Goal: Information Seeking & Learning: Learn about a topic

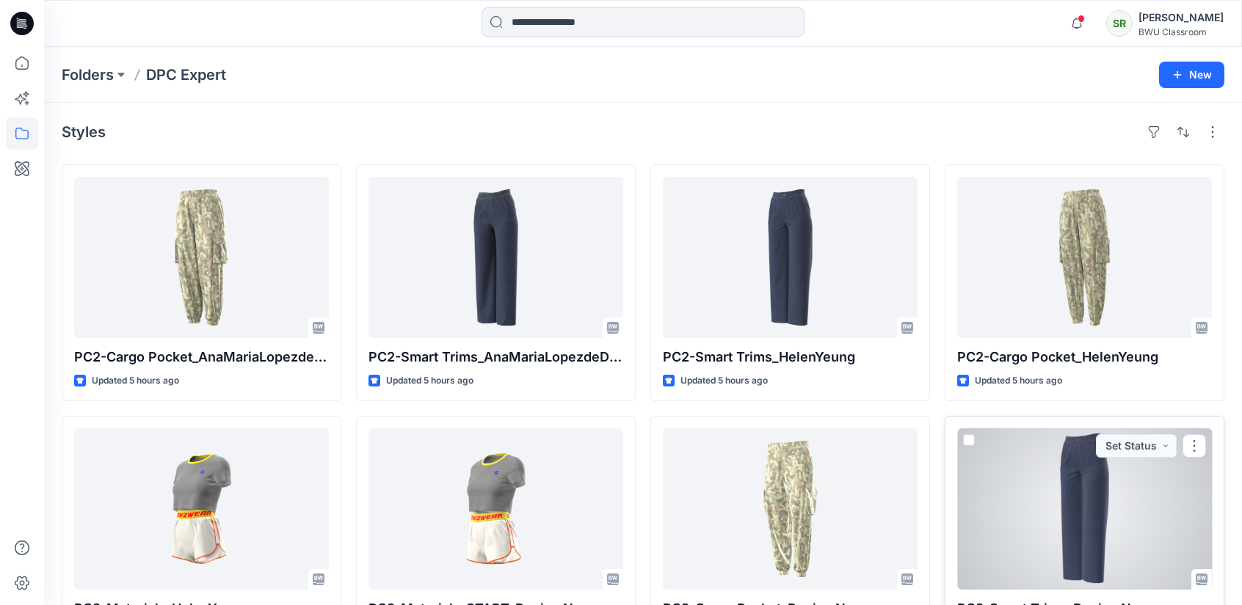
scroll to position [294, 0]
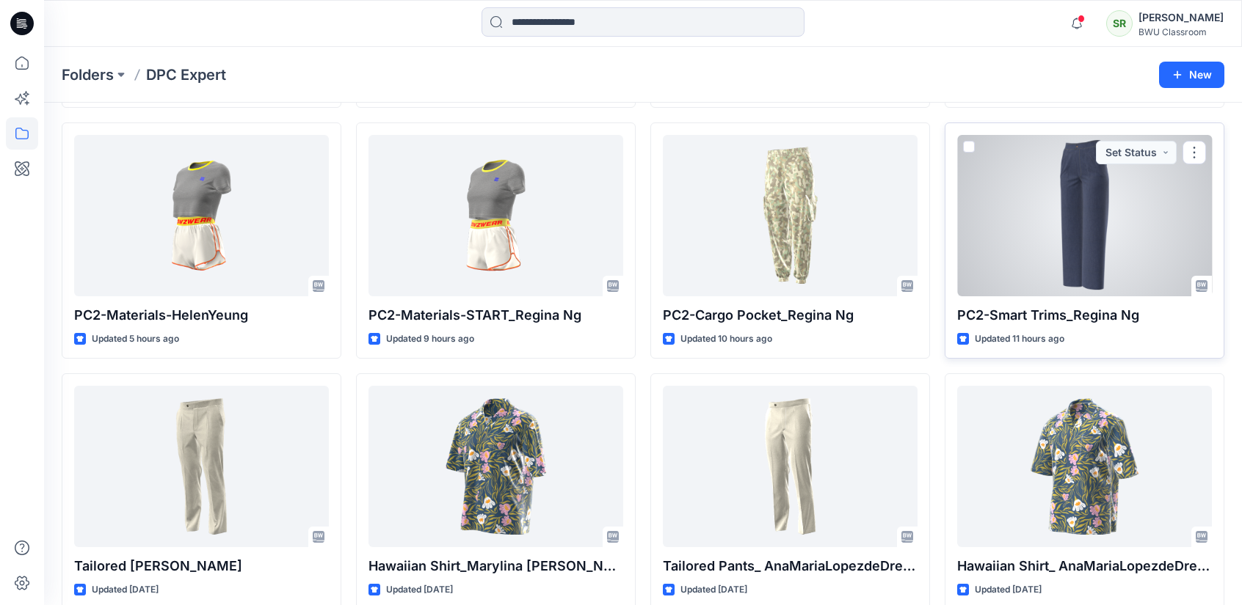
click at [1054, 191] on div at bounding box center [1084, 215] width 255 height 161
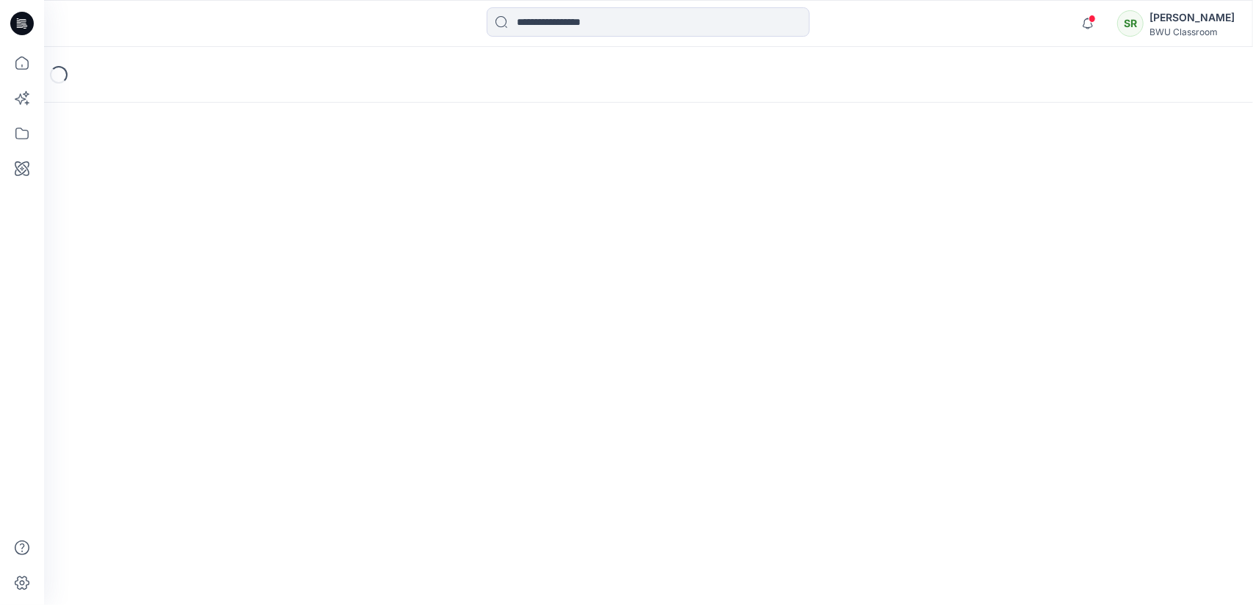
click at [1054, 191] on div "Loading..." at bounding box center [648, 326] width 1209 height 558
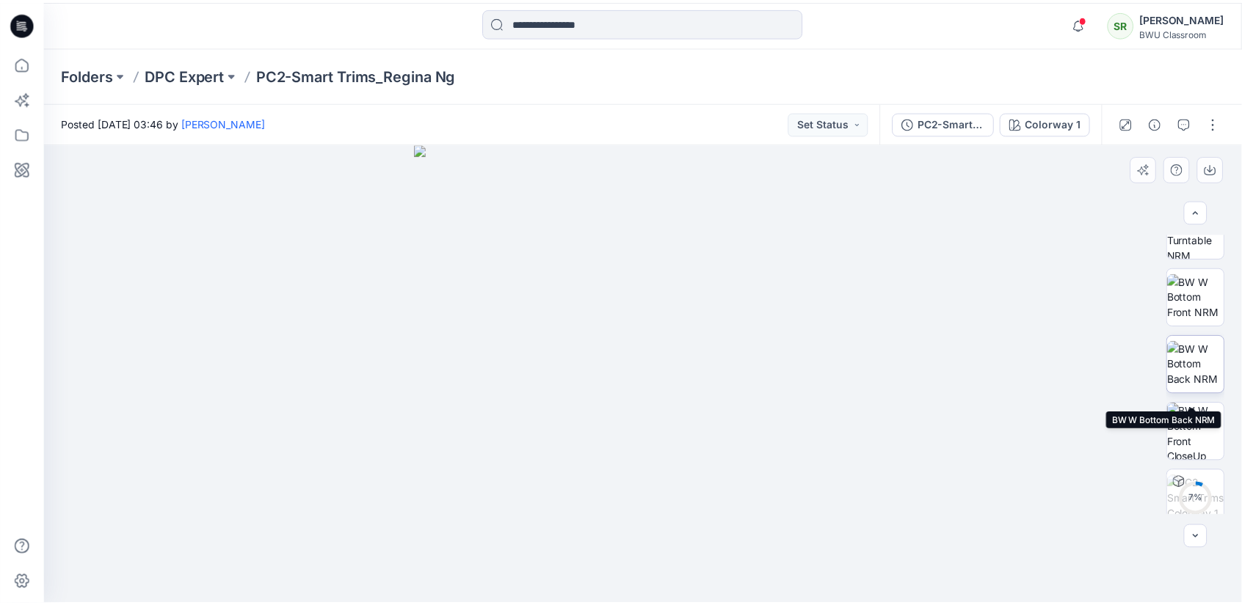
scroll to position [114, 0]
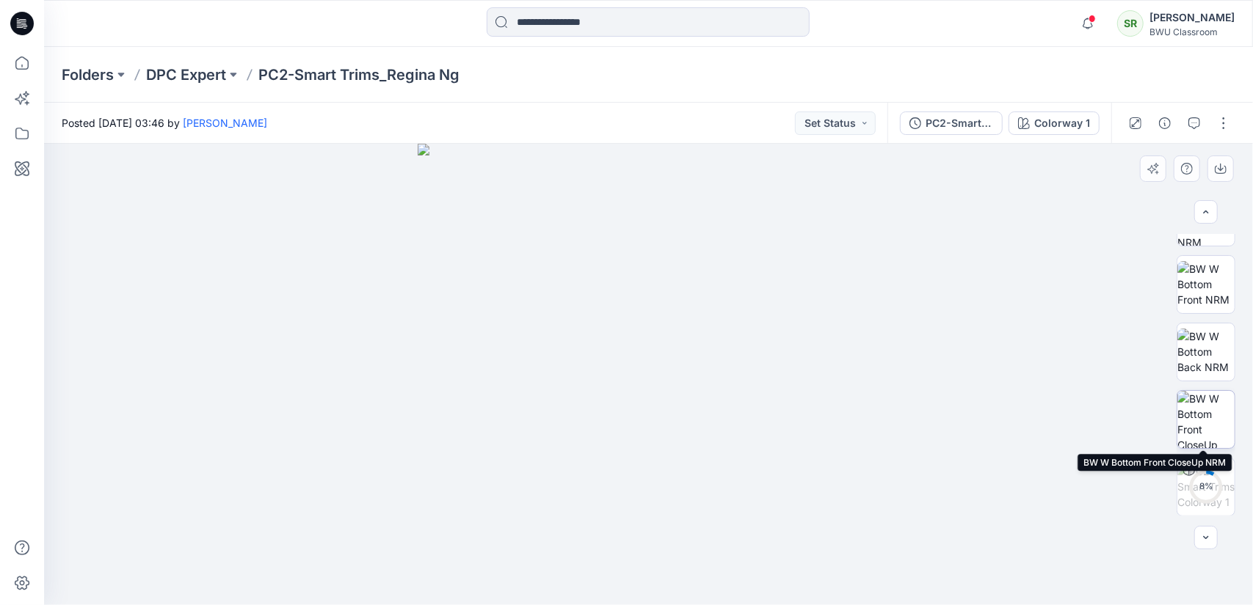
click at [1199, 415] on img at bounding box center [1205, 419] width 57 height 57
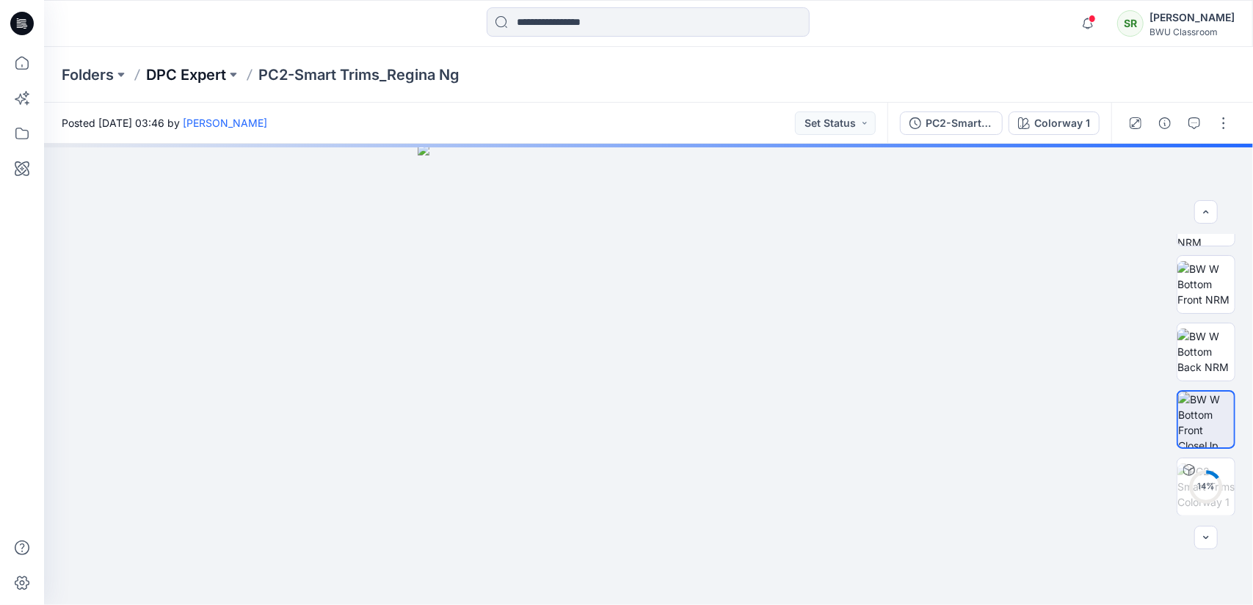
click at [175, 76] on p "DPC Expert" at bounding box center [186, 75] width 80 height 21
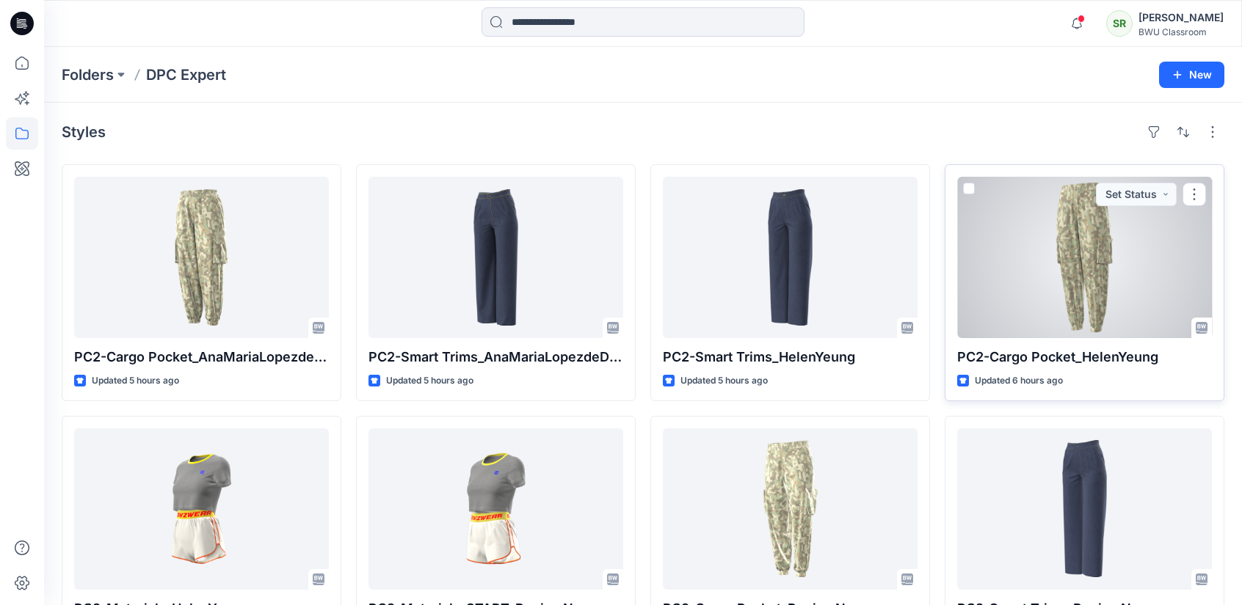
click at [1058, 281] on div at bounding box center [1084, 257] width 255 height 161
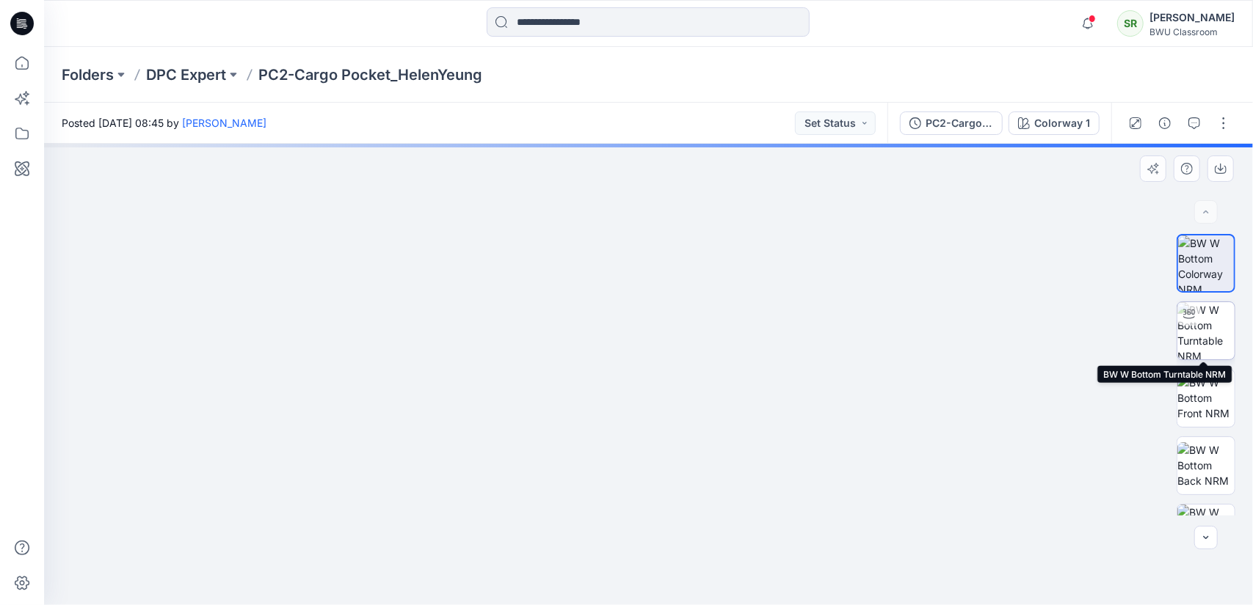
click at [1192, 313] on div at bounding box center [1188, 313] width 23 height 23
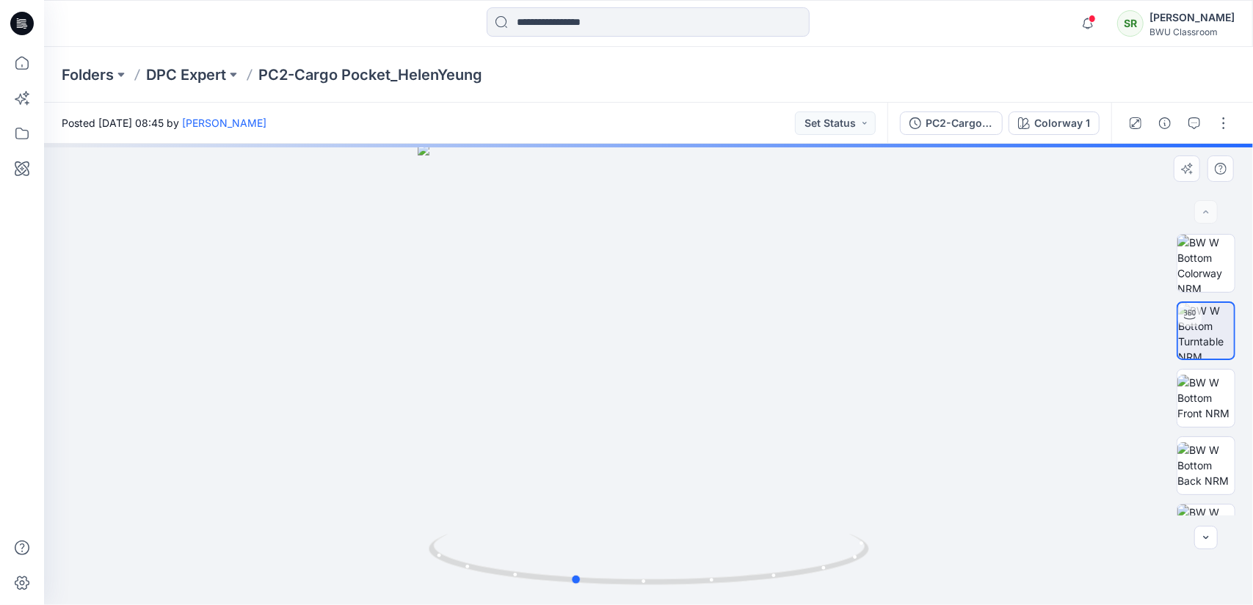
drag, startPoint x: 731, startPoint y: 584, endPoint x: 656, endPoint y: 600, distance: 76.4
click at [656, 600] on div at bounding box center [648, 375] width 1209 height 462
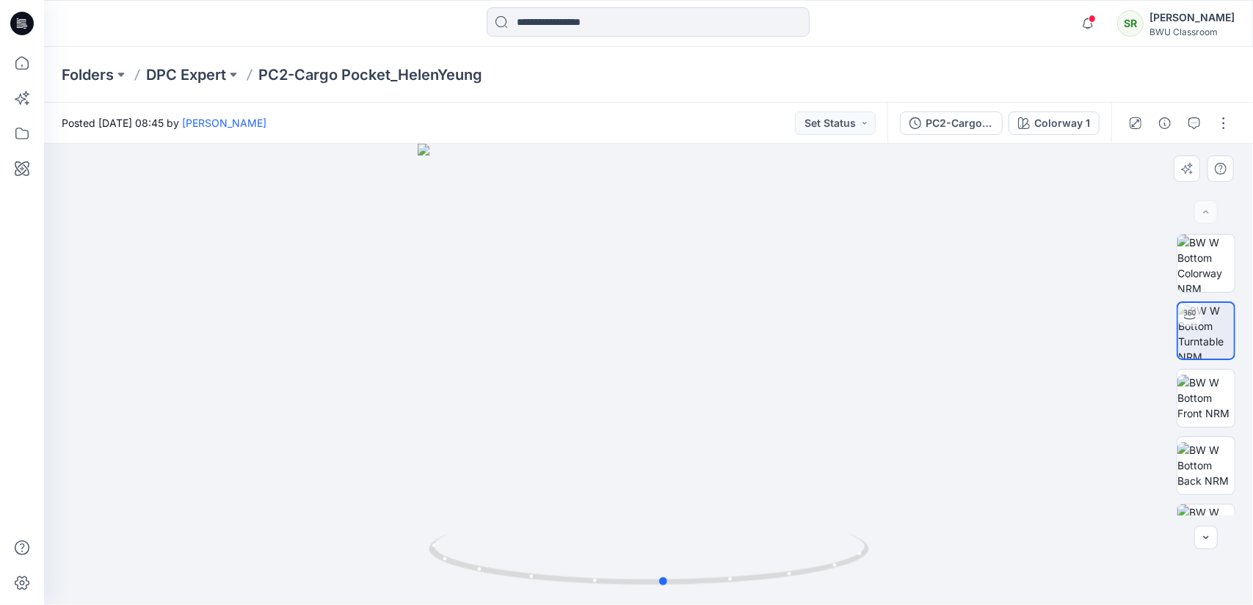
drag, startPoint x: 821, startPoint y: 578, endPoint x: 910, endPoint y: 560, distance: 90.5
click at [910, 560] on div at bounding box center [648, 375] width 1209 height 462
click at [195, 70] on p "DPC Expert" at bounding box center [186, 75] width 80 height 21
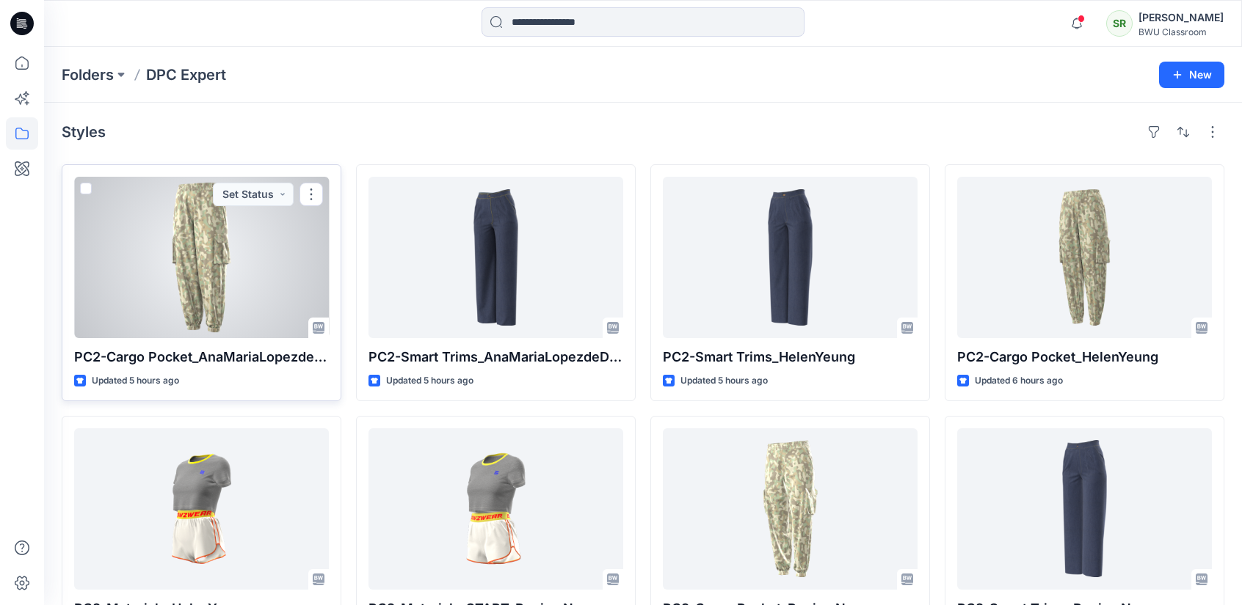
click at [182, 281] on div at bounding box center [201, 257] width 255 height 161
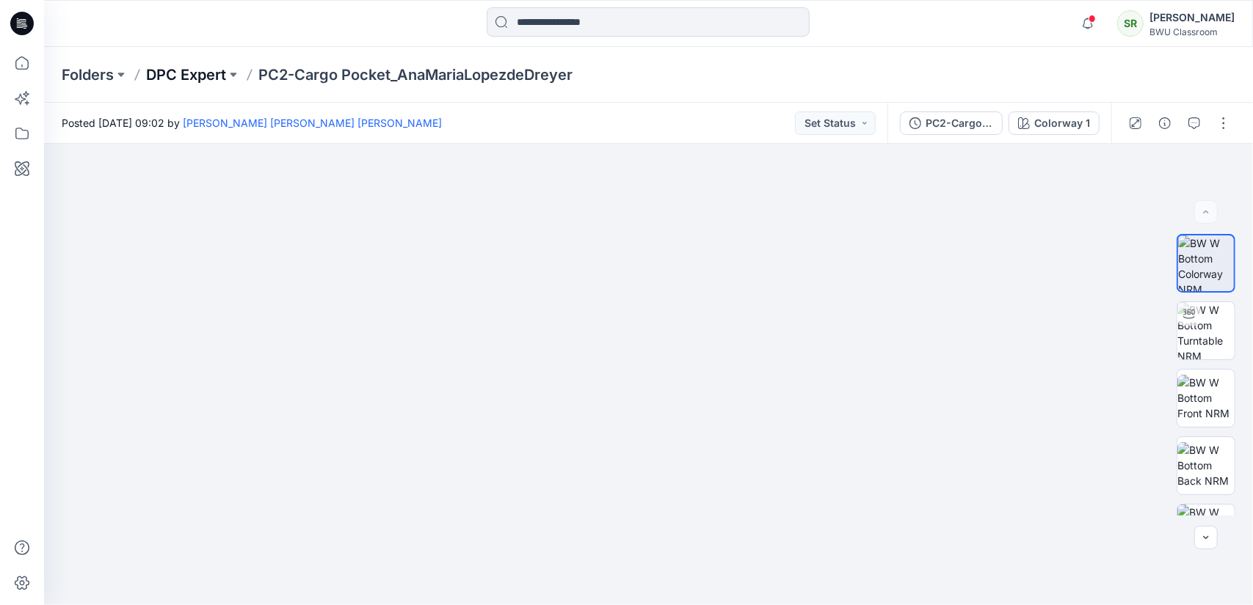
click at [193, 72] on p "DPC Expert" at bounding box center [186, 75] width 80 height 21
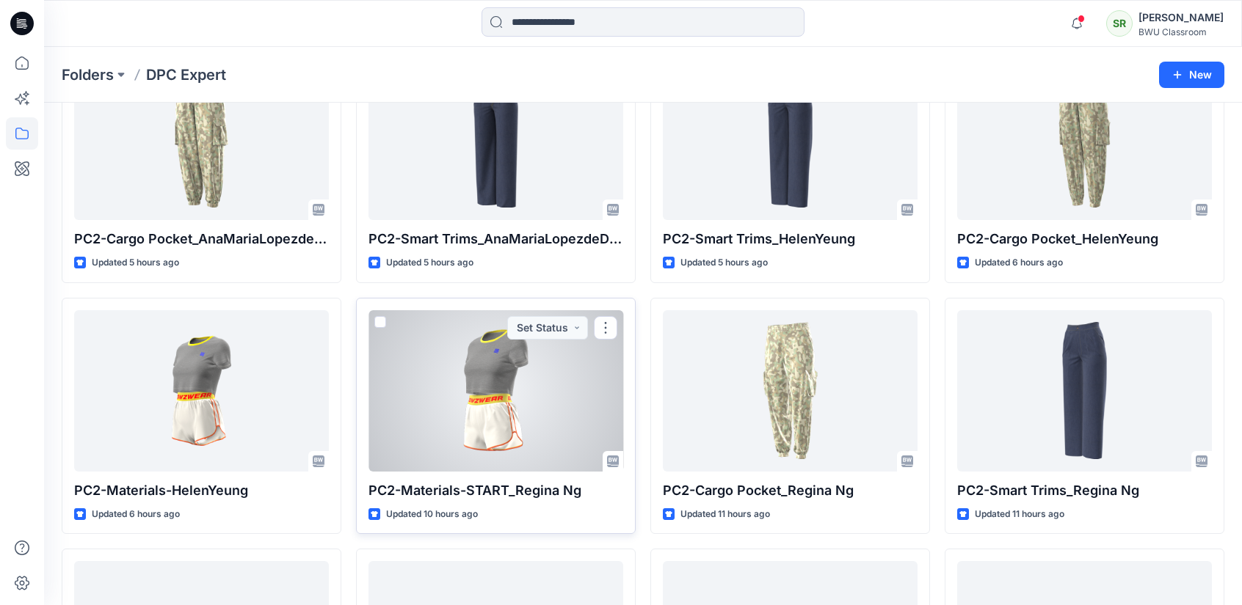
scroll to position [147, 0]
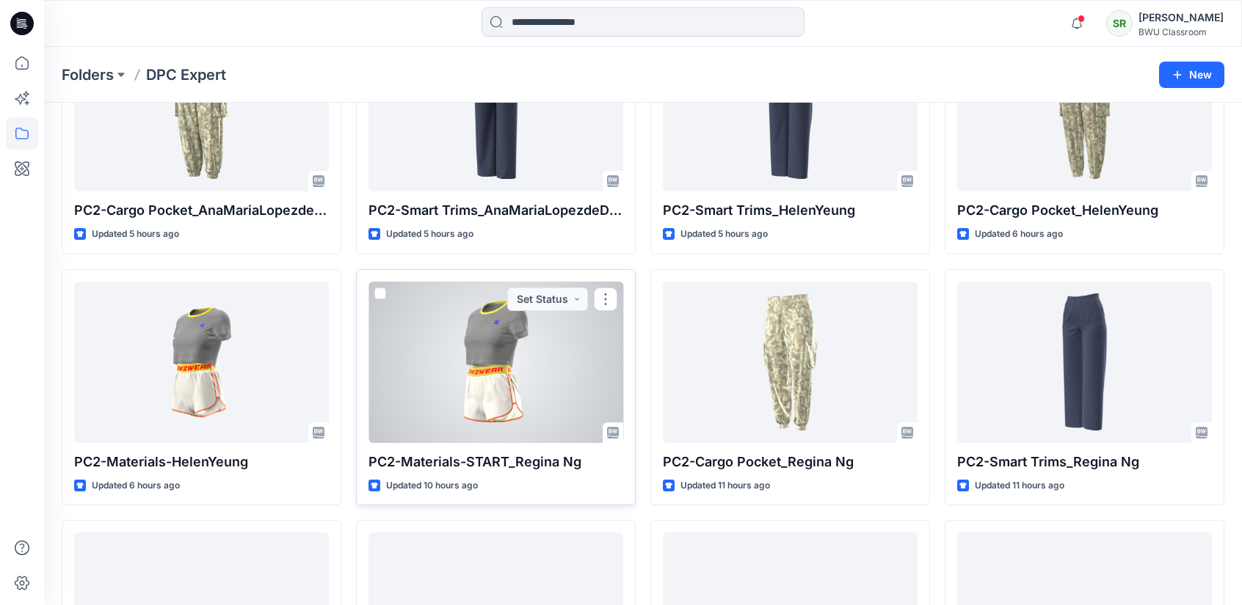
click at [550, 354] on div at bounding box center [495, 362] width 255 height 161
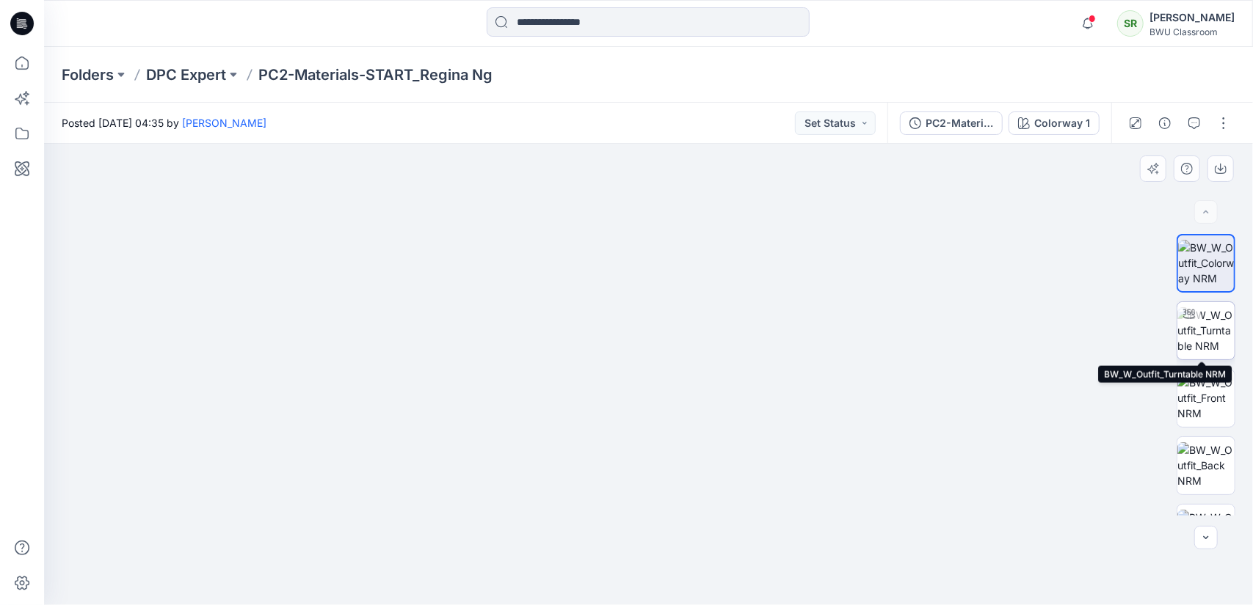
click at [1212, 327] on img at bounding box center [1205, 330] width 57 height 46
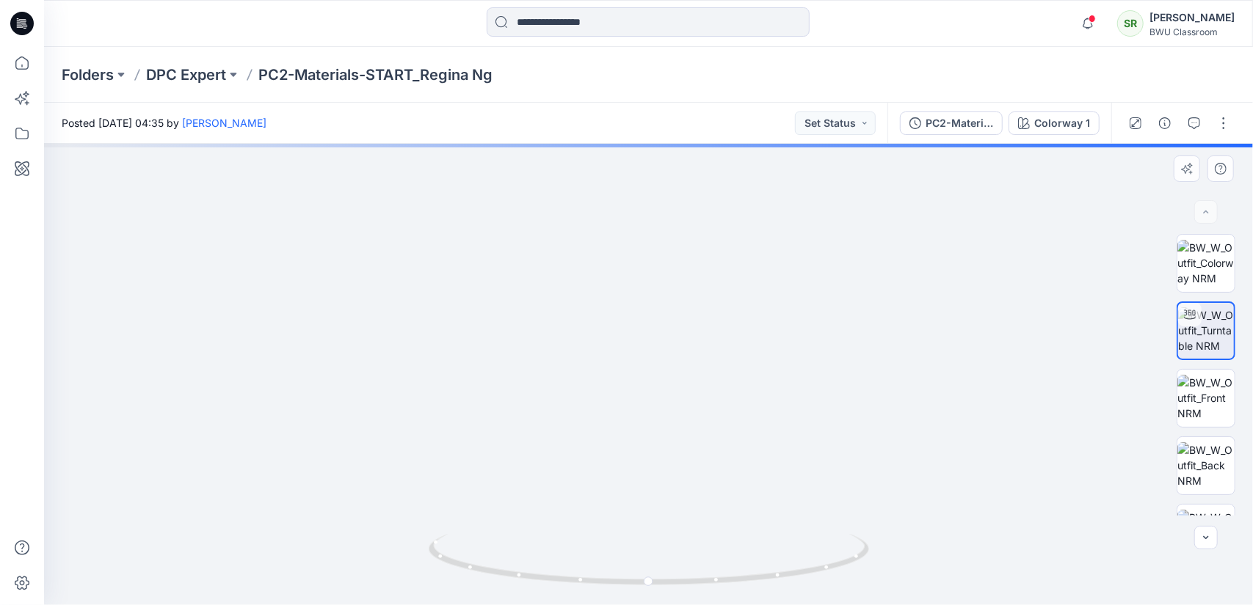
drag, startPoint x: 785, startPoint y: 419, endPoint x: 814, endPoint y: 478, distance: 66.3
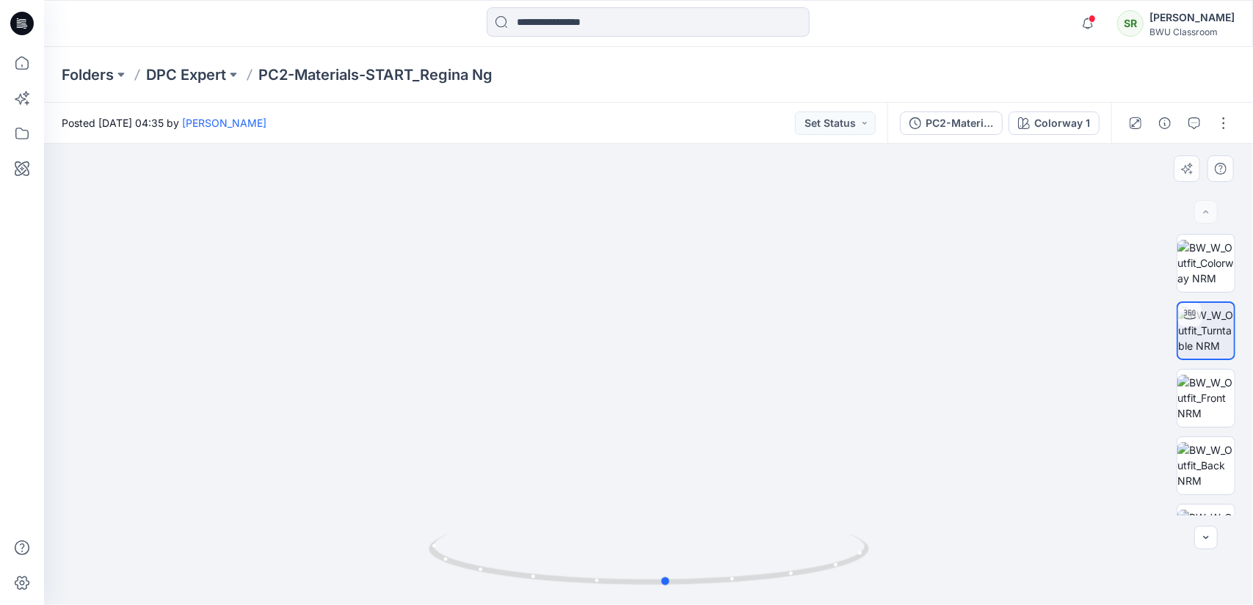
drag, startPoint x: 829, startPoint y: 570, endPoint x: 848, endPoint y: 595, distance: 31.9
click at [848, 594] on div at bounding box center [649, 568] width 440 height 73
click at [190, 74] on p "DPC Expert" at bounding box center [186, 75] width 80 height 21
